Goal: Transaction & Acquisition: Book appointment/travel/reservation

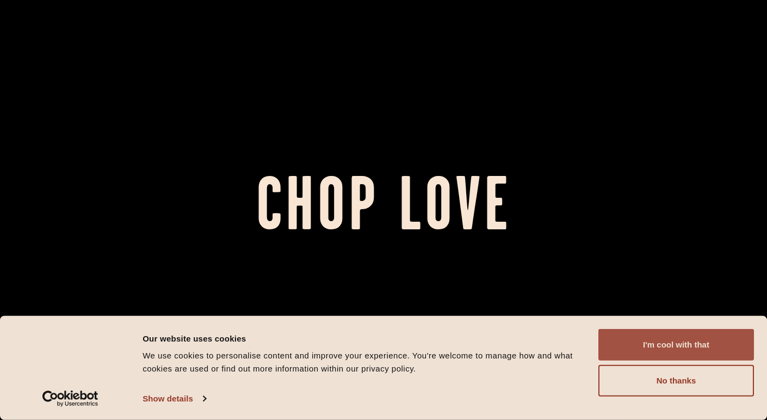
click at [688, 349] on button "I'm cool with that" at bounding box center [677, 345] width 156 height 32
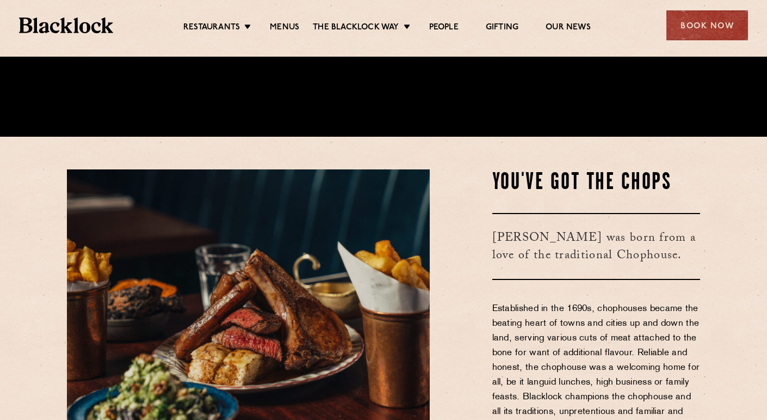
scroll to position [514, 0]
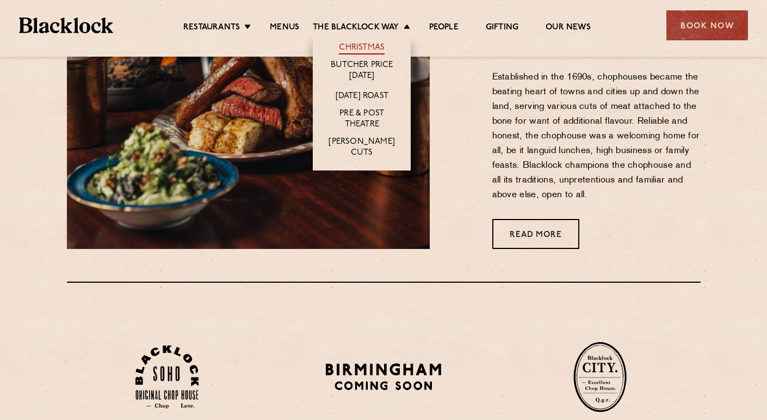
click at [362, 45] on link "Christmas" at bounding box center [362, 48] width 46 height 12
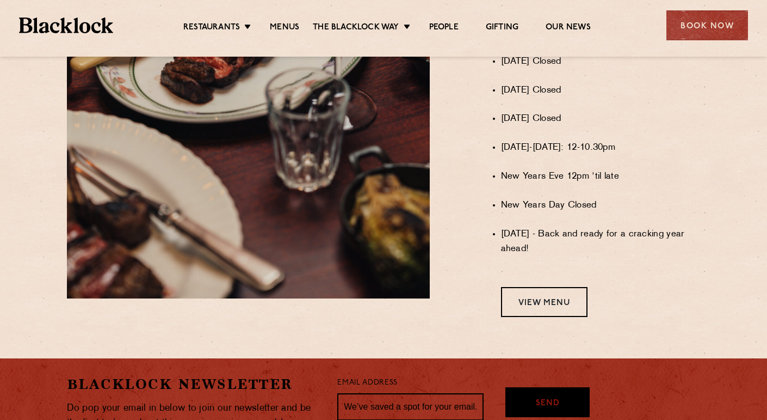
scroll to position [844, 0]
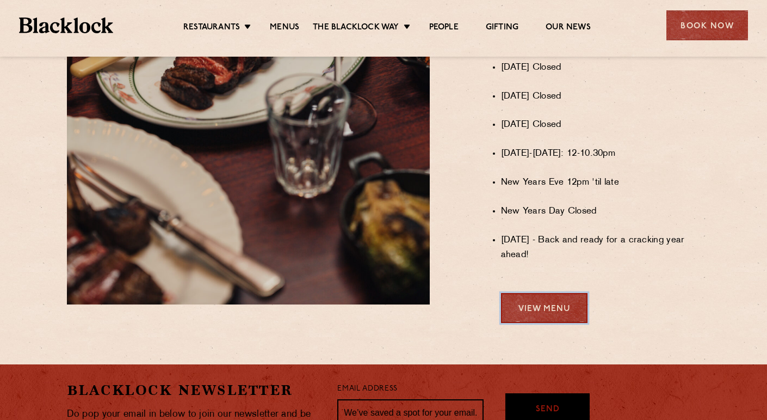
click at [564, 303] on link "View Menu" at bounding box center [544, 308] width 87 height 30
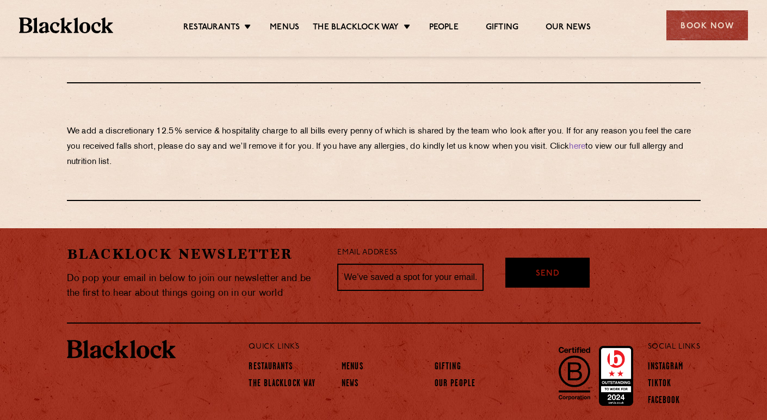
scroll to position [1912, 0]
click at [698, 27] on div "Book Now" at bounding box center [708, 25] width 82 height 30
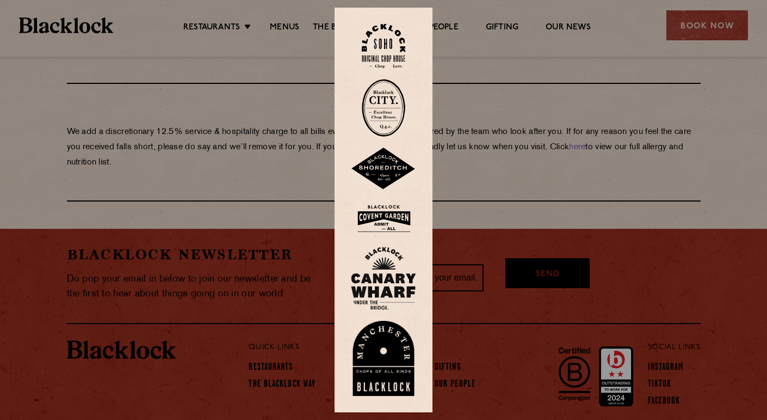
click at [392, 53] on img at bounding box center [384, 46] width 44 height 44
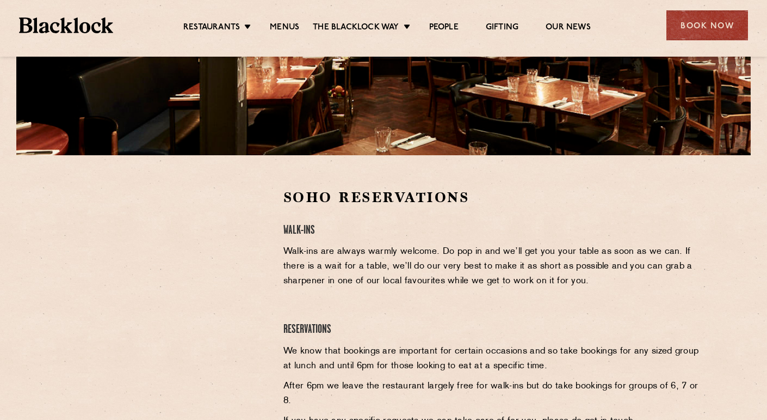
scroll to position [299, 0]
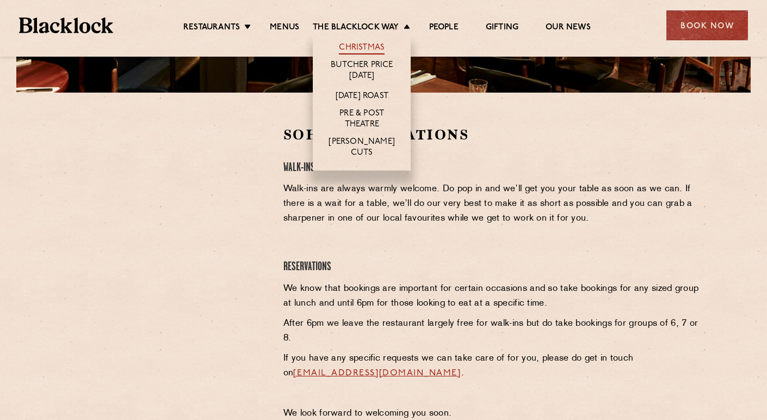
click at [368, 46] on link "Christmas" at bounding box center [362, 48] width 46 height 12
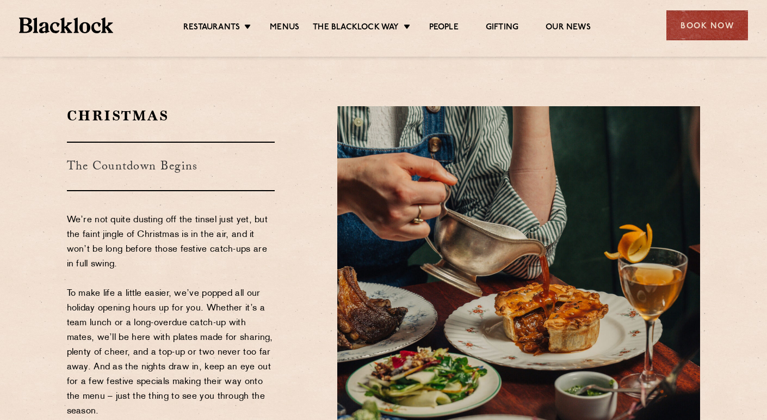
click at [182, 237] on p "We’re not quite dusting off the tinsel just yet, but the faint jingle of Christ…" at bounding box center [171, 352] width 208 height 279
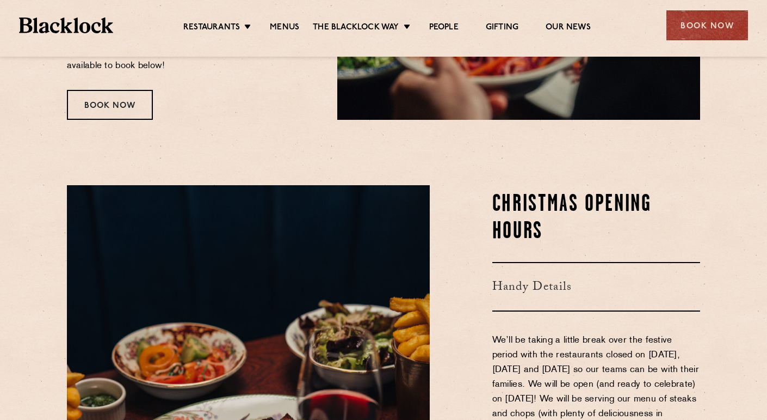
scroll to position [149, 0]
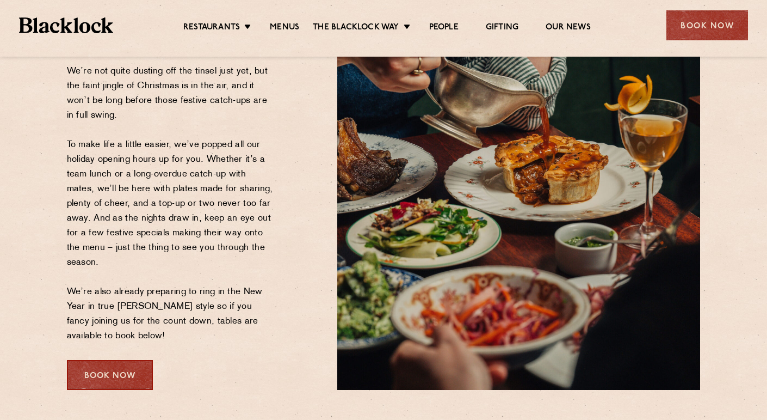
click at [110, 371] on div "Book Now" at bounding box center [110, 375] width 86 height 30
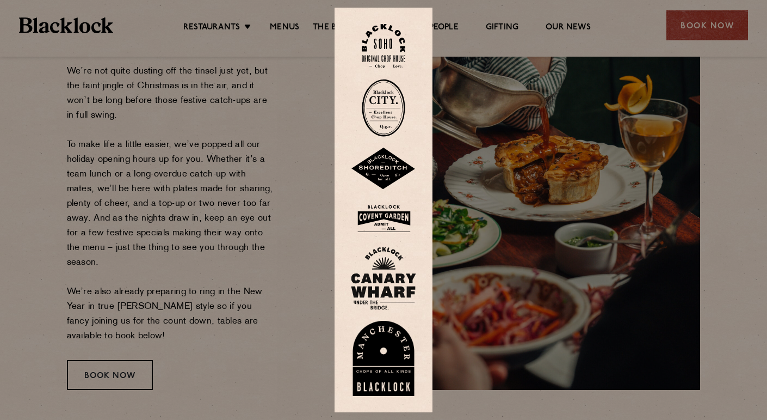
click at [376, 48] on img at bounding box center [384, 46] width 44 height 44
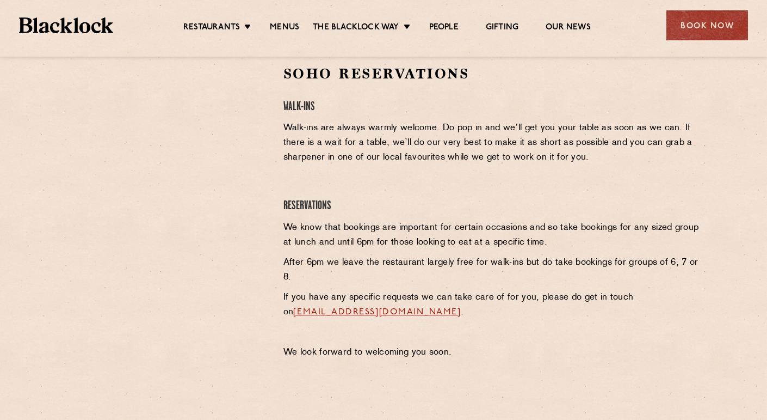
scroll to position [373, 0]
